Goal: Find specific page/section: Find specific page/section

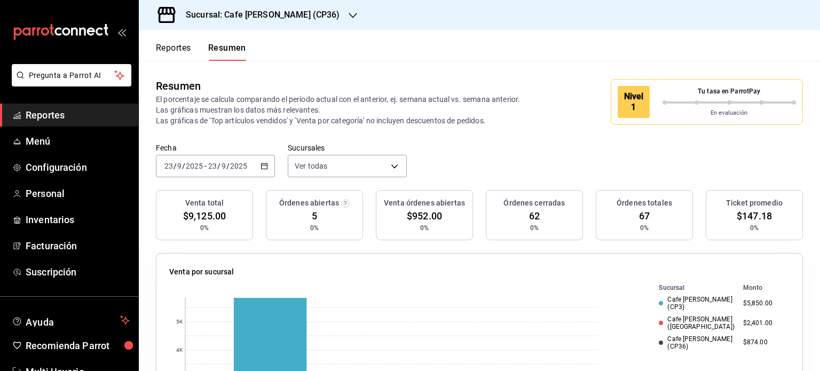
click at [162, 51] on button "Reportes" at bounding box center [173, 52] width 35 height 18
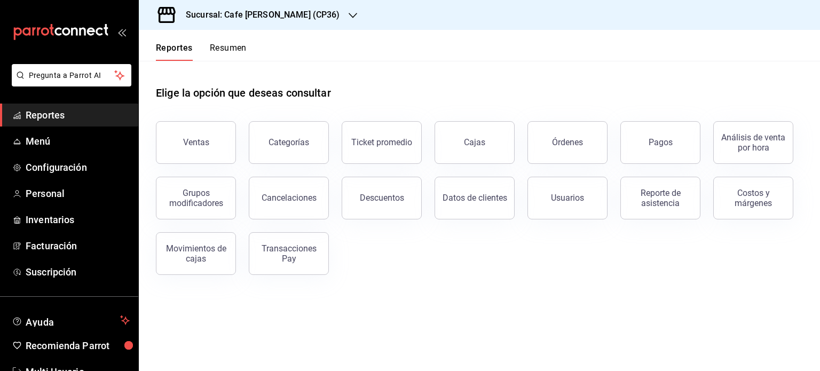
click at [229, 51] on button "Resumen" at bounding box center [228, 52] width 37 height 18
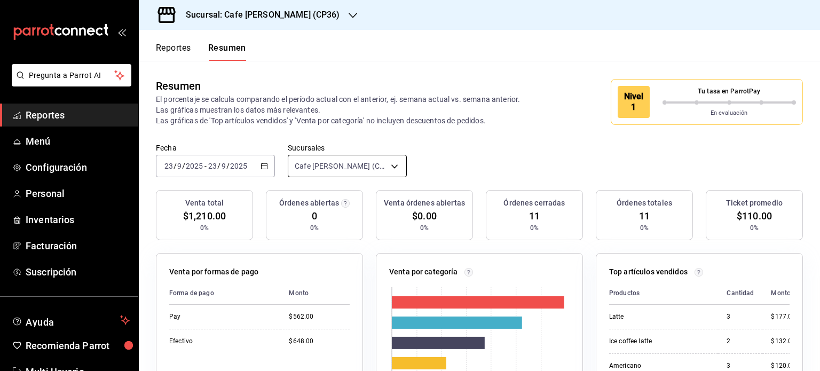
click at [393, 165] on body "Pregunta a Parrot AI Reportes Menú Configuración Personal Inventarios Facturaci…" at bounding box center [410, 185] width 820 height 371
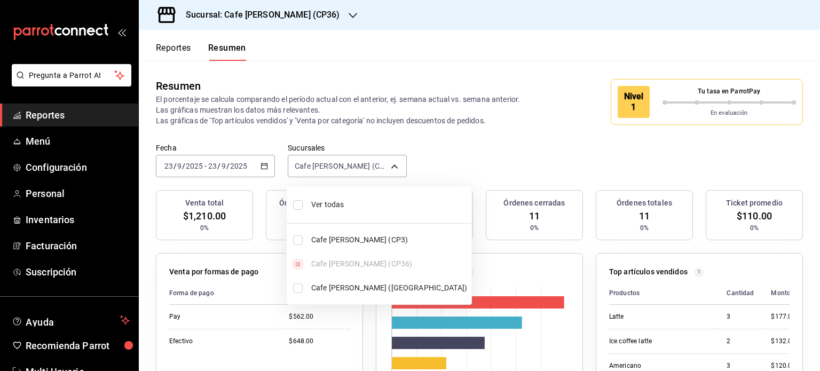
click at [297, 204] on input "checkbox" at bounding box center [298, 205] width 10 height 10
checkbox input "true"
type input "[object Object],[object Object],[object Object]"
checkbox input "true"
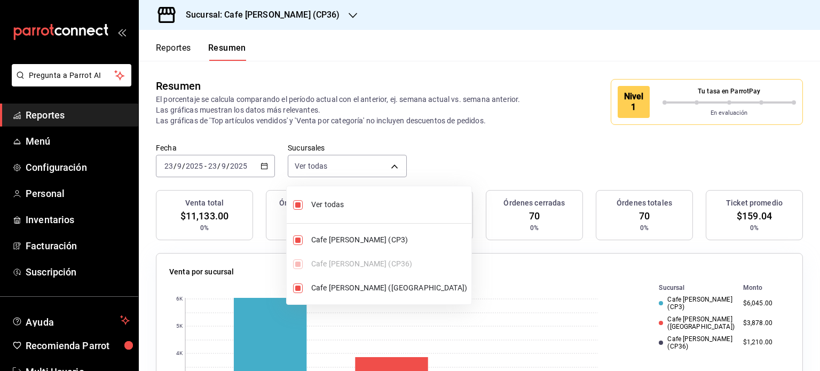
click at [483, 58] on div at bounding box center [410, 185] width 820 height 371
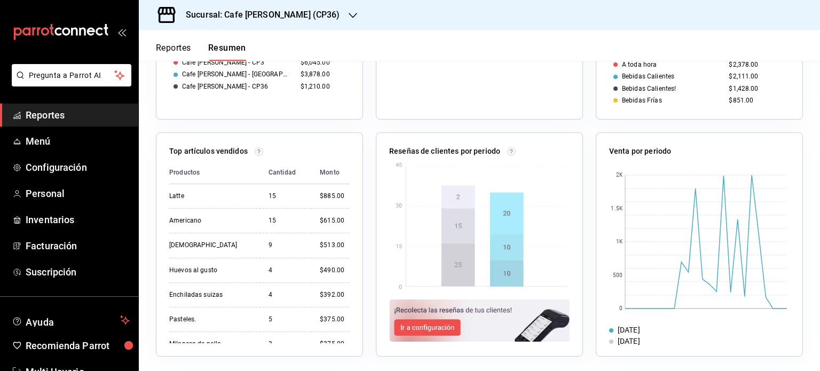
scroll to position [598, 0]
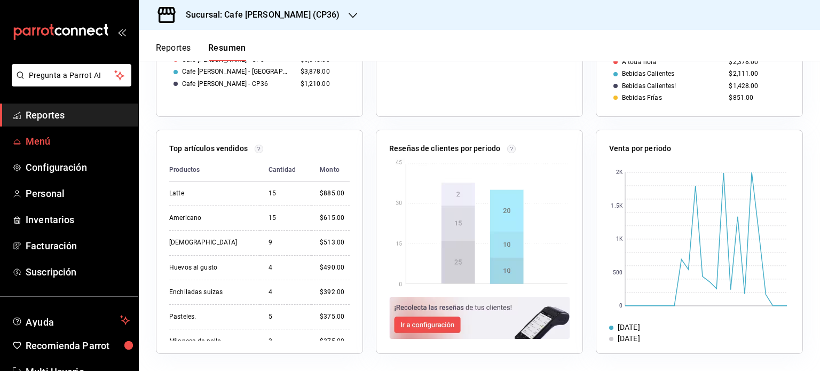
click at [41, 143] on span "Menú" at bounding box center [78, 141] width 104 height 14
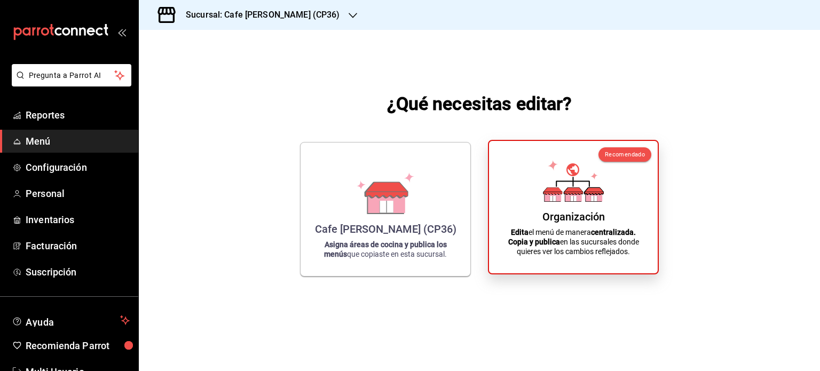
click at [545, 211] on div "Organización" at bounding box center [574, 216] width 62 height 13
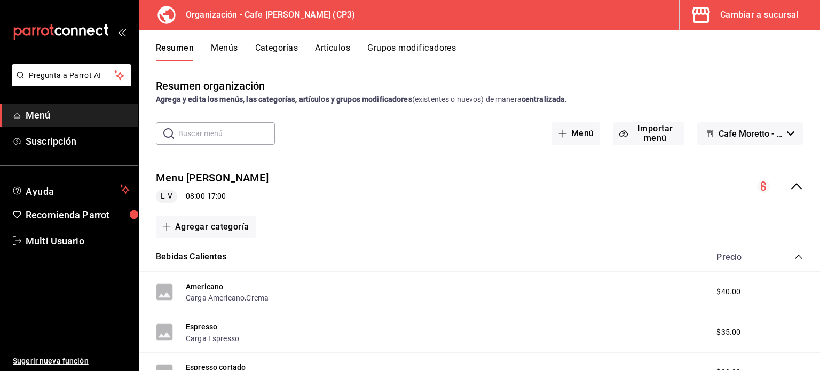
click at [334, 49] on button "Artículos" at bounding box center [332, 52] width 35 height 18
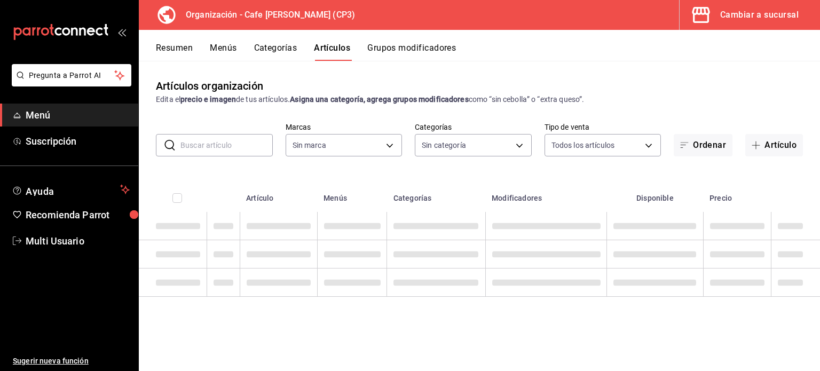
type input "6dc9de23-4e9e-430a-bcd5-91159ab4267b"
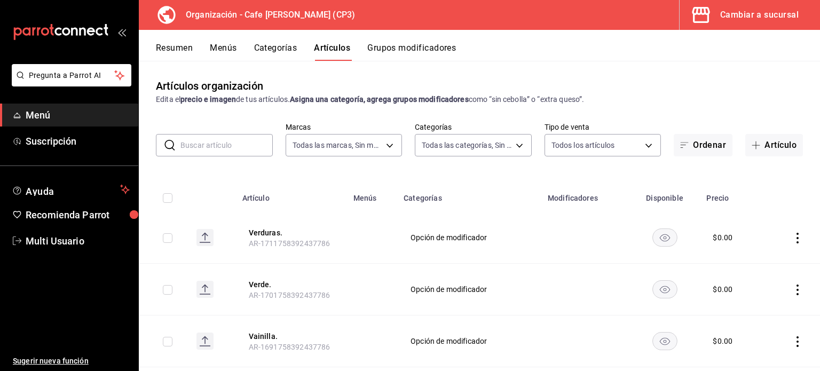
type input "048bf4da-154a-48a0-84f9-ce75f274b8af,e068bf40-5b21-43e8-99dc-5a3568ed721a,08e72…"
click at [224, 50] on button "Menús" at bounding box center [223, 52] width 27 height 18
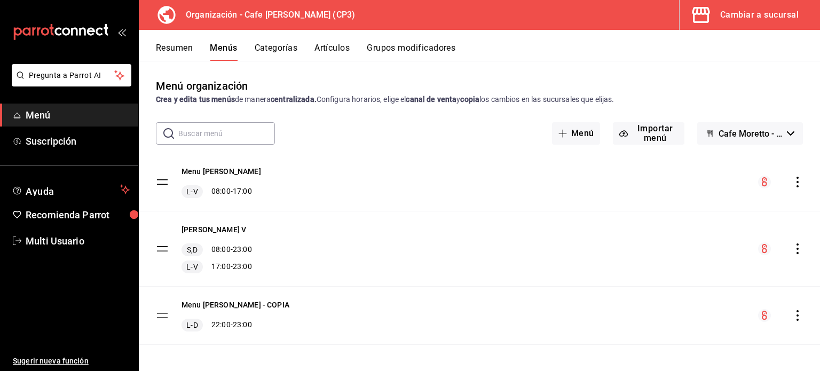
click at [178, 46] on button "Resumen" at bounding box center [174, 52] width 37 height 18
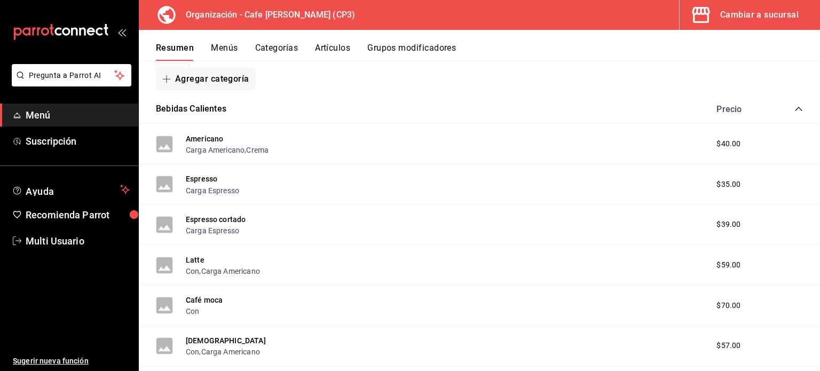
scroll to position [160, 0]
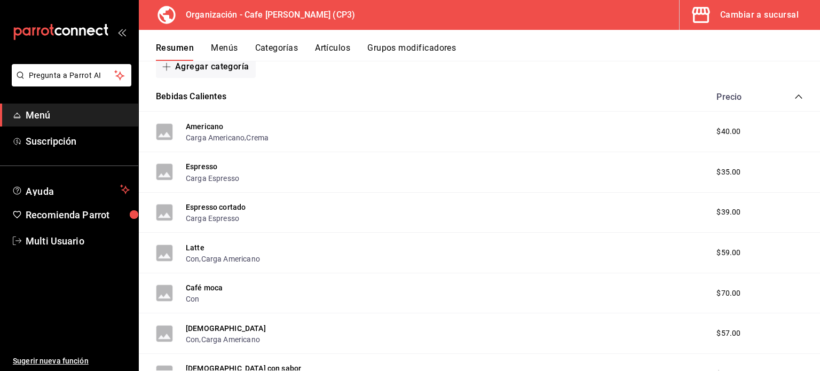
drag, startPoint x: 486, startPoint y: 283, endPoint x: 515, endPoint y: 299, distance: 33.2
